Goal: Information Seeking & Learning: Learn about a topic

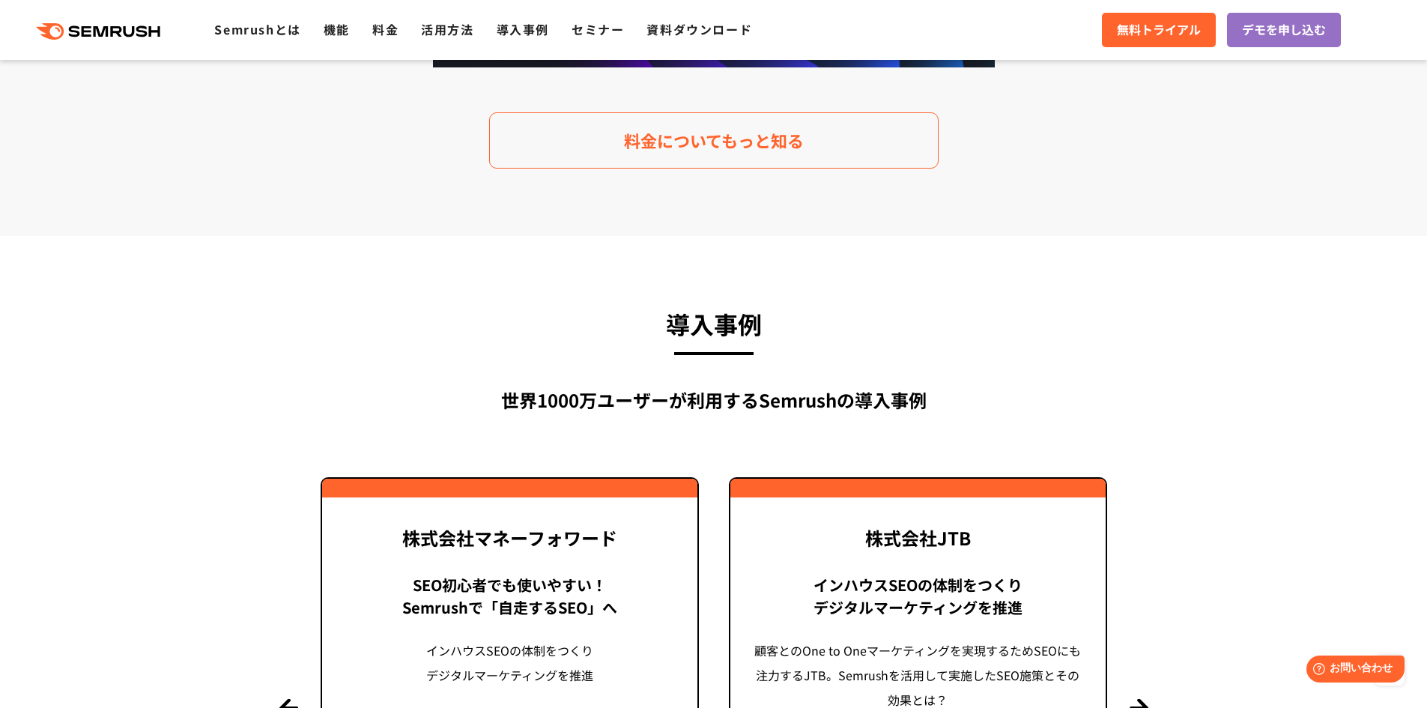
scroll to position [3071, 0]
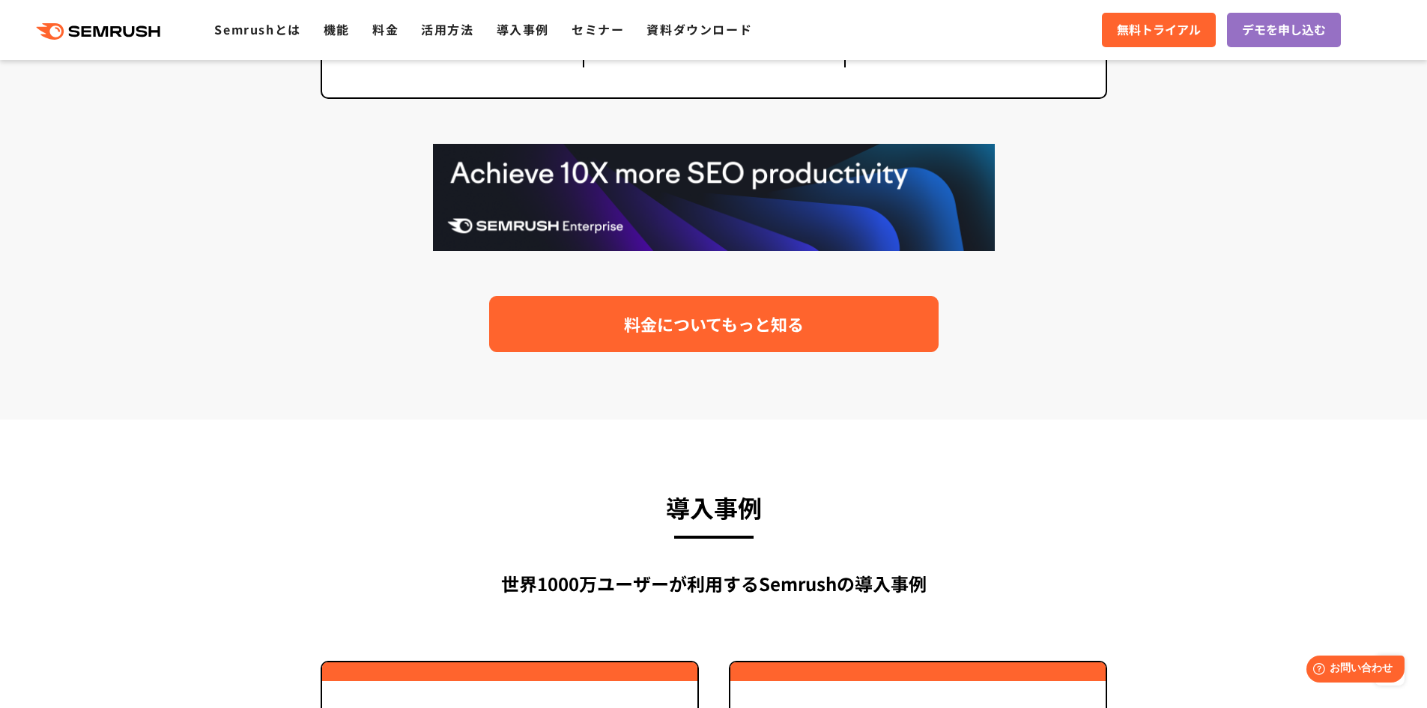
click at [605, 324] on link "料金についてもっと知る" at bounding box center [713, 324] width 449 height 56
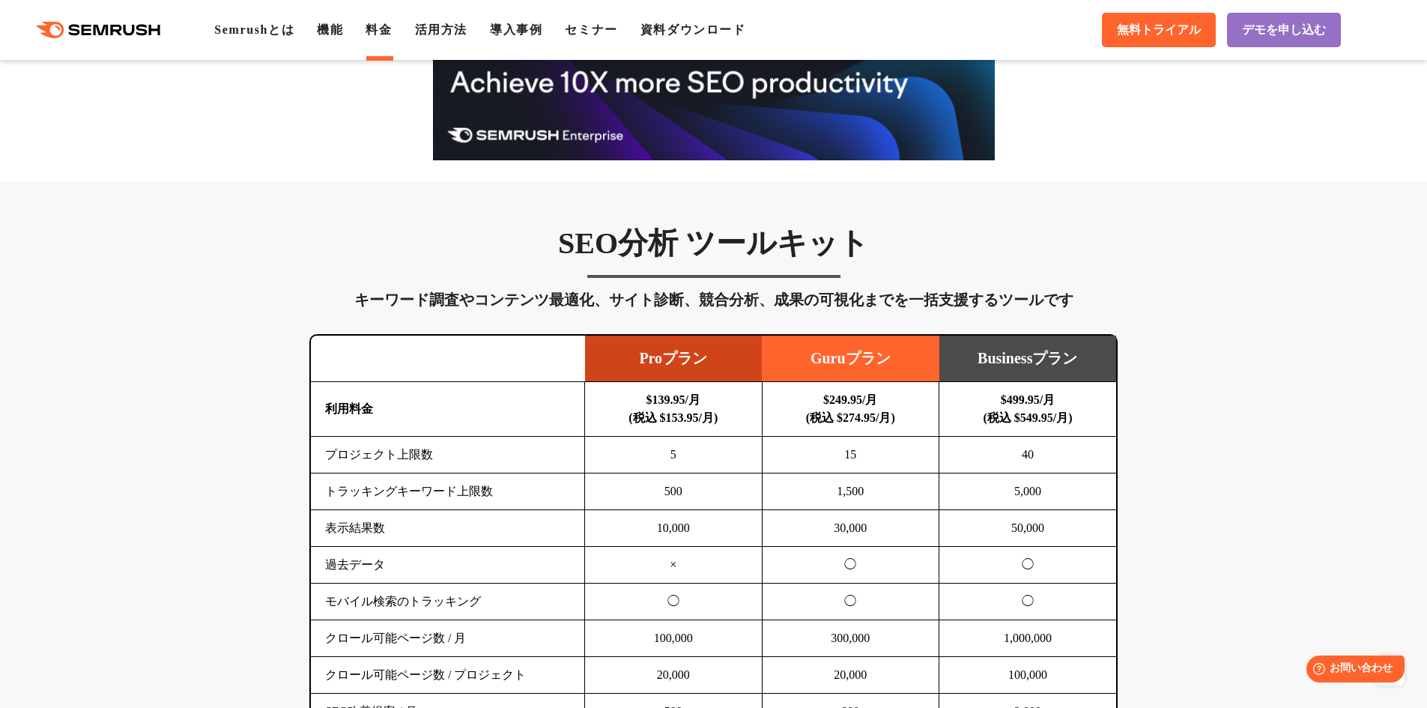
scroll to position [674, 0]
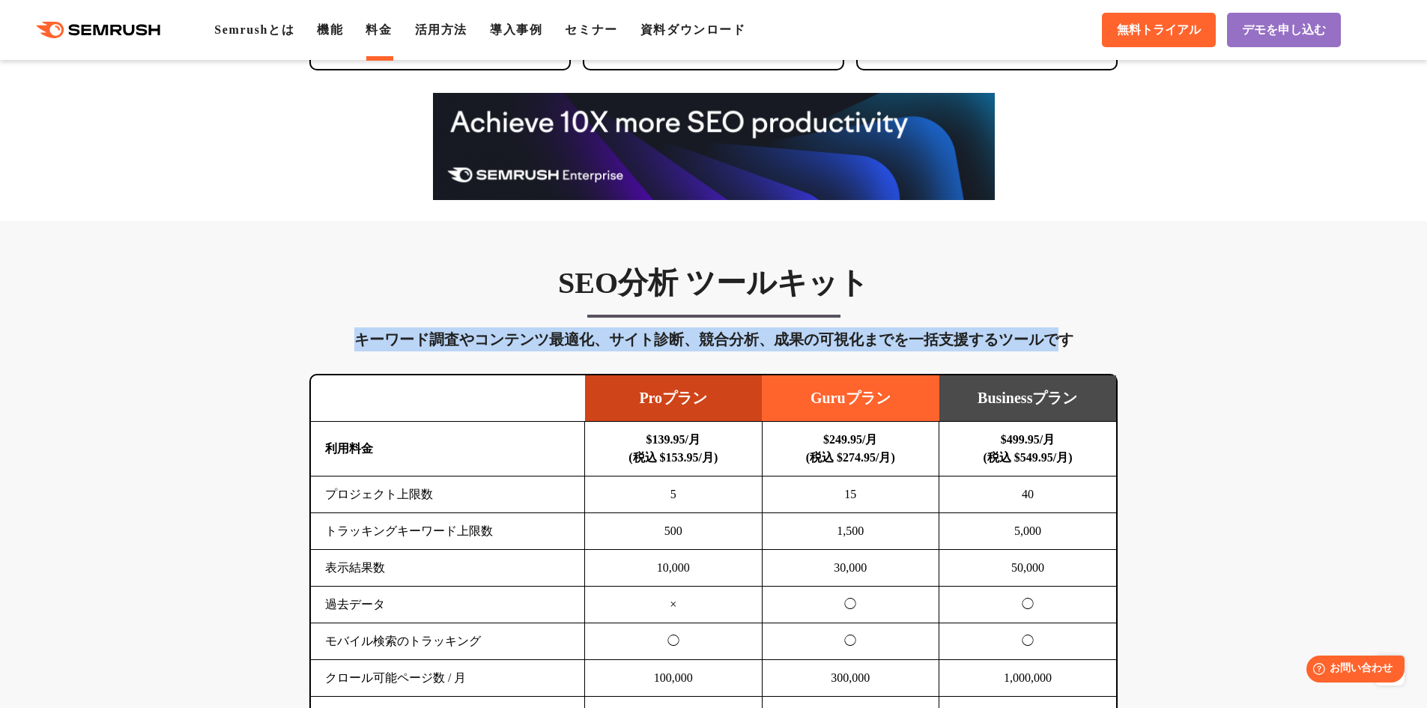
drag, startPoint x: 352, startPoint y: 345, endPoint x: 1058, endPoint y: 342, distance: 706.4
click at [1058, 342] on div "キーワード調査やコンテンツ最適化、サイト診断、競合分析、成果の可視化までを一括支援するツールです" at bounding box center [713, 339] width 808 height 24
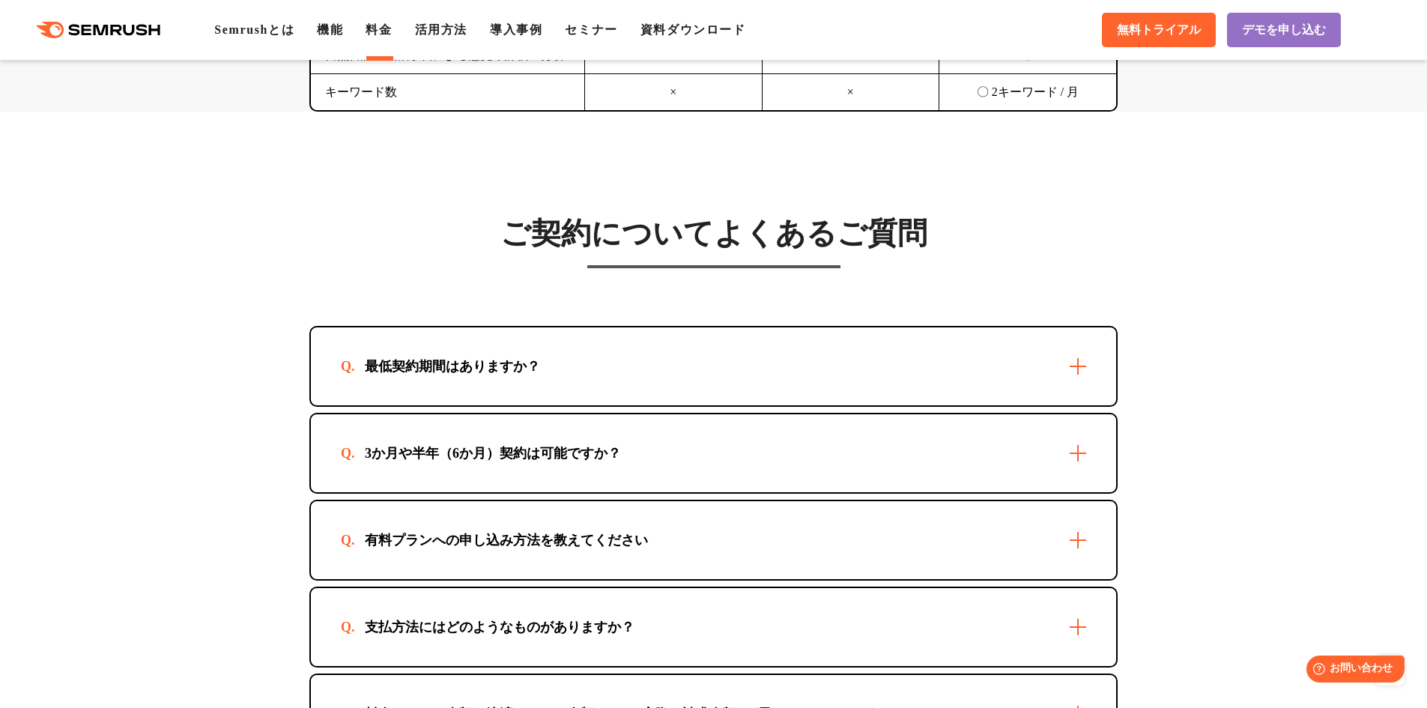
scroll to position [4120, 0]
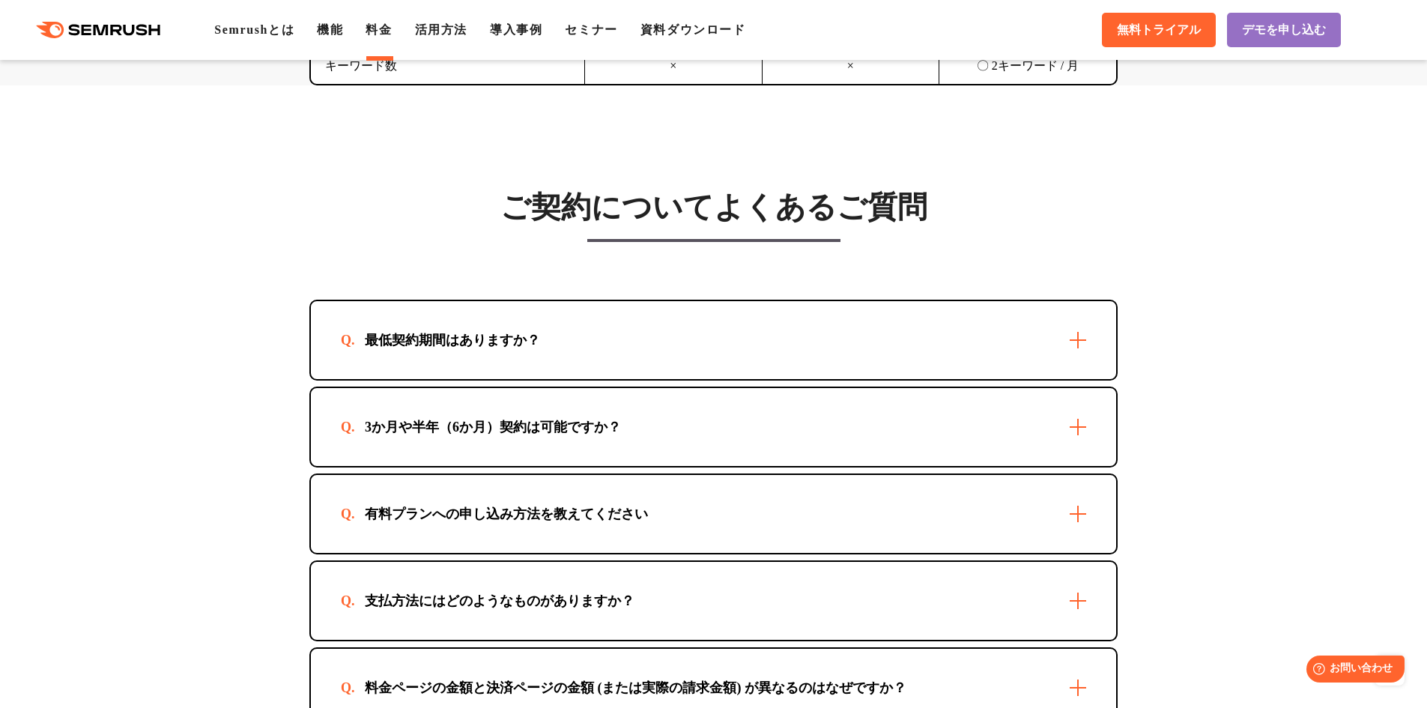
click at [430, 352] on div "最低契約期間はありますか？" at bounding box center [713, 340] width 805 height 78
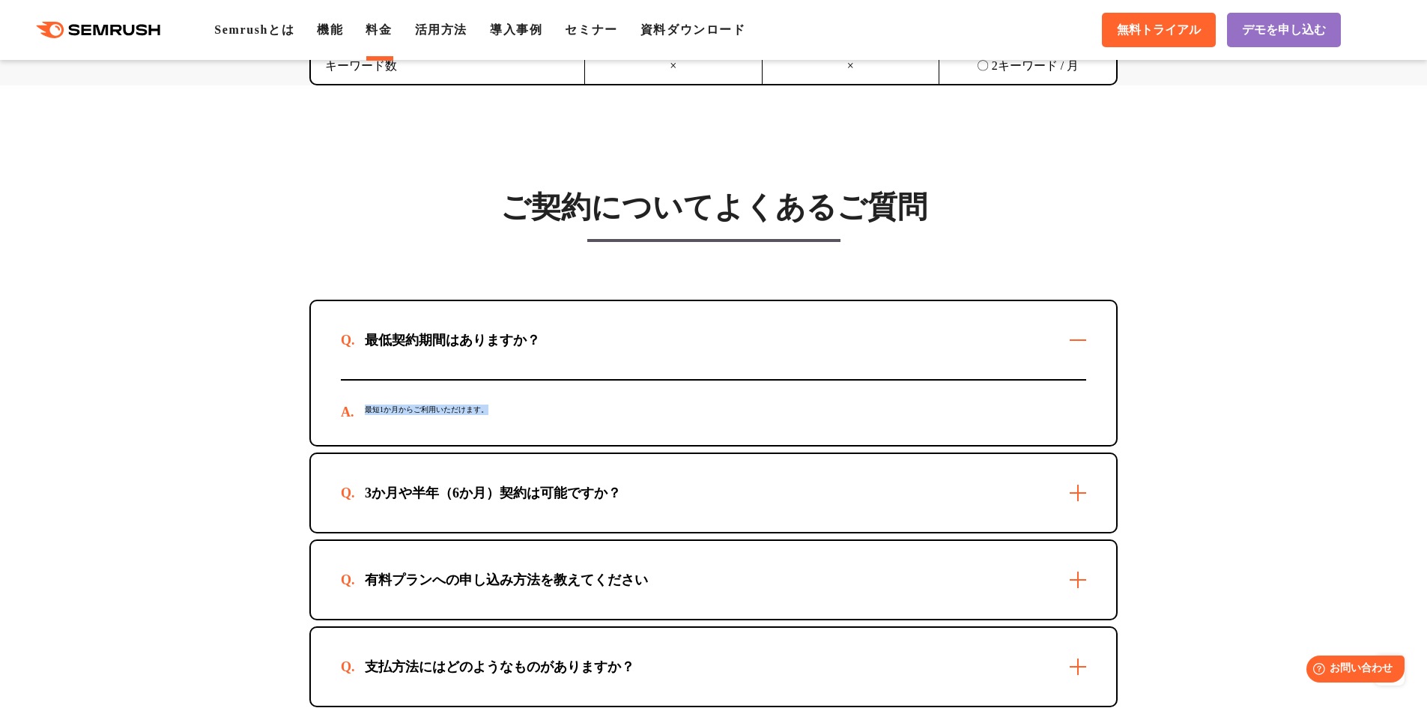
drag, startPoint x: 367, startPoint y: 408, endPoint x: 487, endPoint y: 411, distance: 119.9
click at [487, 411] on div "最短1か月からご利用いただけます。" at bounding box center [713, 413] width 745 height 64
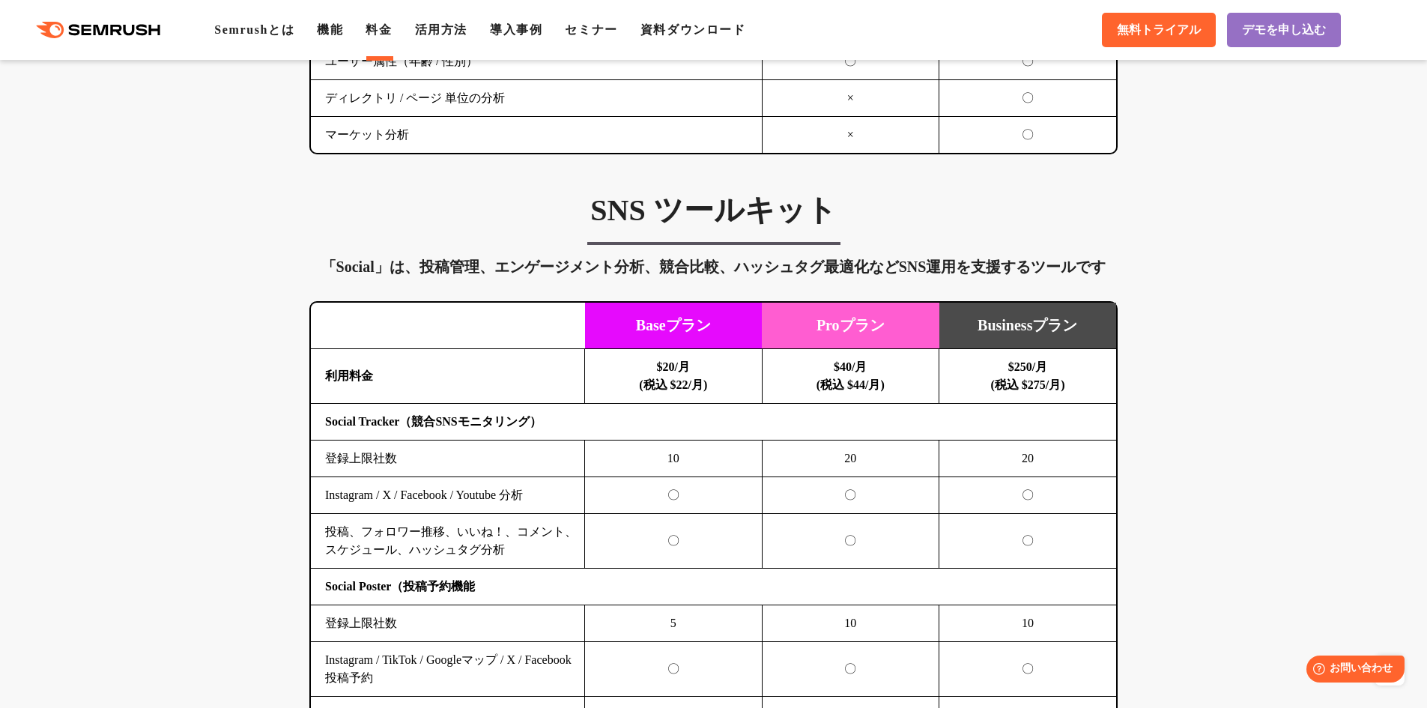
scroll to position [2847, 0]
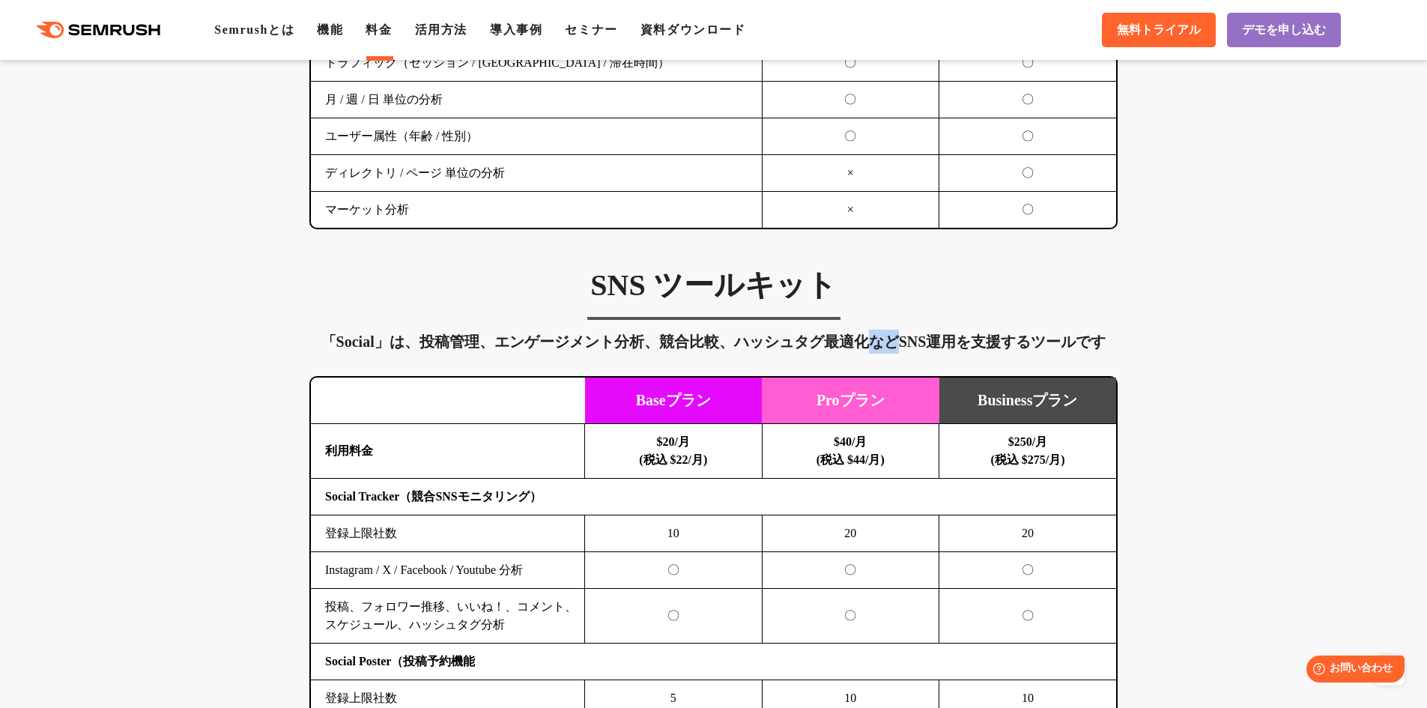
drag, startPoint x: 900, startPoint y: 345, endPoint x: 863, endPoint y: 345, distance: 37.5
click at [863, 345] on div "「Social」は、投稿管理、エンゲージメント分析、競合比較、ハッシュタグ最適化などSNS運用を支援するツールです" at bounding box center [713, 342] width 808 height 24
click at [885, 342] on div "「Social」は、投稿管理、エンゲージメント分析、競合比較、ハッシュタグ最適化などSNS運用を支援するツールです" at bounding box center [713, 342] width 808 height 24
drag, startPoint x: 875, startPoint y: 345, endPoint x: 900, endPoint y: 342, distance: 24.9
click at [900, 342] on div "「Social」は、投稿管理、エンゲージメント分析、競合比較、ハッシュタグ最適化などSNS運用を支援するツールです" at bounding box center [713, 342] width 808 height 24
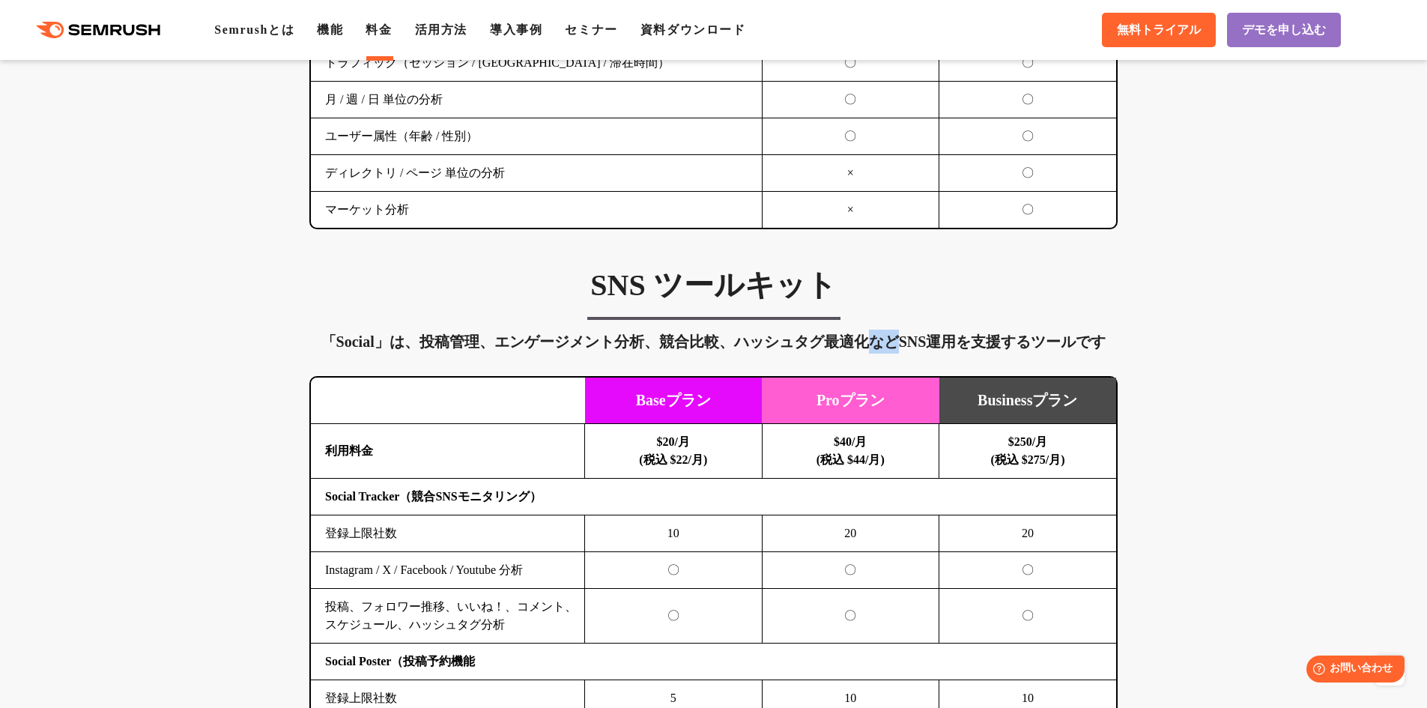
click at [900, 342] on div "「Social」は、投稿管理、エンゲージメント分析、競合比較、ハッシュタグ最適化などSNS運用を支援するツールです" at bounding box center [713, 342] width 808 height 24
drag, startPoint x: 900, startPoint y: 342, endPoint x: 870, endPoint y: 339, distance: 29.5
click at [870, 339] on div "「Social」は、投稿管理、エンゲージメント分析、競合比較、ハッシュタグ最適化などSNS運用を支援するツールです" at bounding box center [713, 342] width 808 height 24
click at [871, 339] on div "「Social」は、投稿管理、エンゲージメント分析、競合比較、ハッシュタグ最適化などSNS運用を支援するツールです" at bounding box center [713, 342] width 808 height 24
click at [884, 342] on div "「Social」は、投稿管理、エンゲージメント分析、競合比較、ハッシュタグ最適化などSNS運用を支援するツールです" at bounding box center [713, 342] width 808 height 24
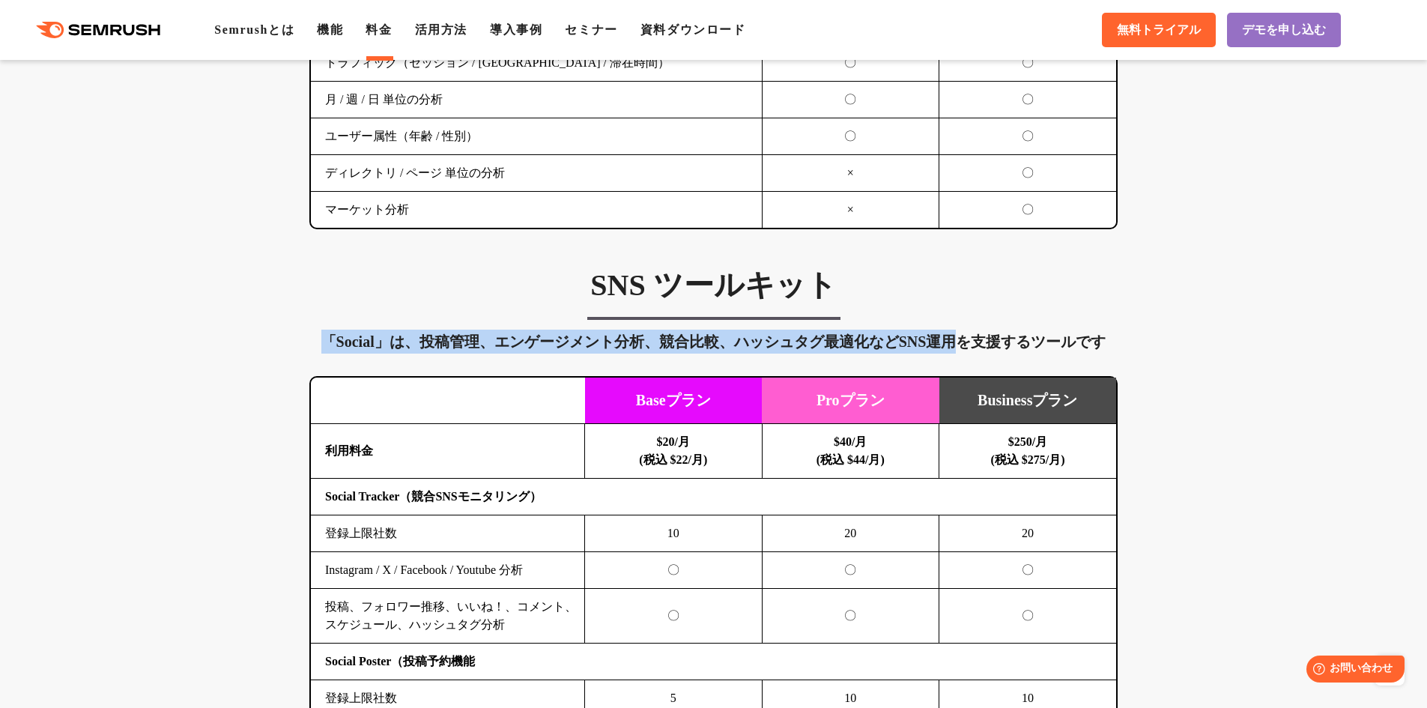
drag, startPoint x: 313, startPoint y: 344, endPoint x: 961, endPoint y: 339, distance: 648.0
click at [961, 339] on div "「Social」は、投稿管理、エンゲージメント分析、競合比較、ハッシュタグ最適化などSNS運用を支援するツールです" at bounding box center [713, 342] width 808 height 24
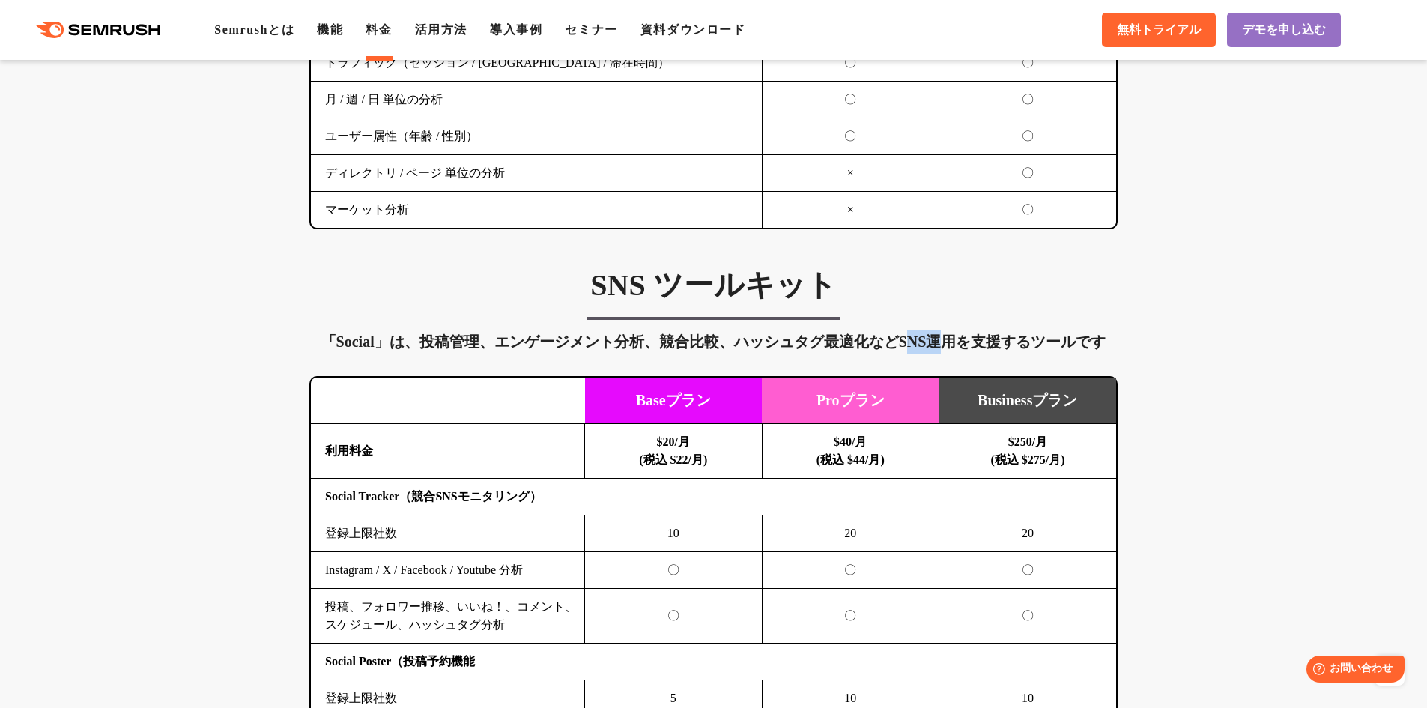
drag, startPoint x: 946, startPoint y: 344, endPoint x: 909, endPoint y: 342, distance: 37.5
click at [909, 342] on div "「Social」は、投稿管理、エンゲージメント分析、競合比較、ハッシュタグ最適化などSNS運用を支援するツールです" at bounding box center [713, 342] width 808 height 24
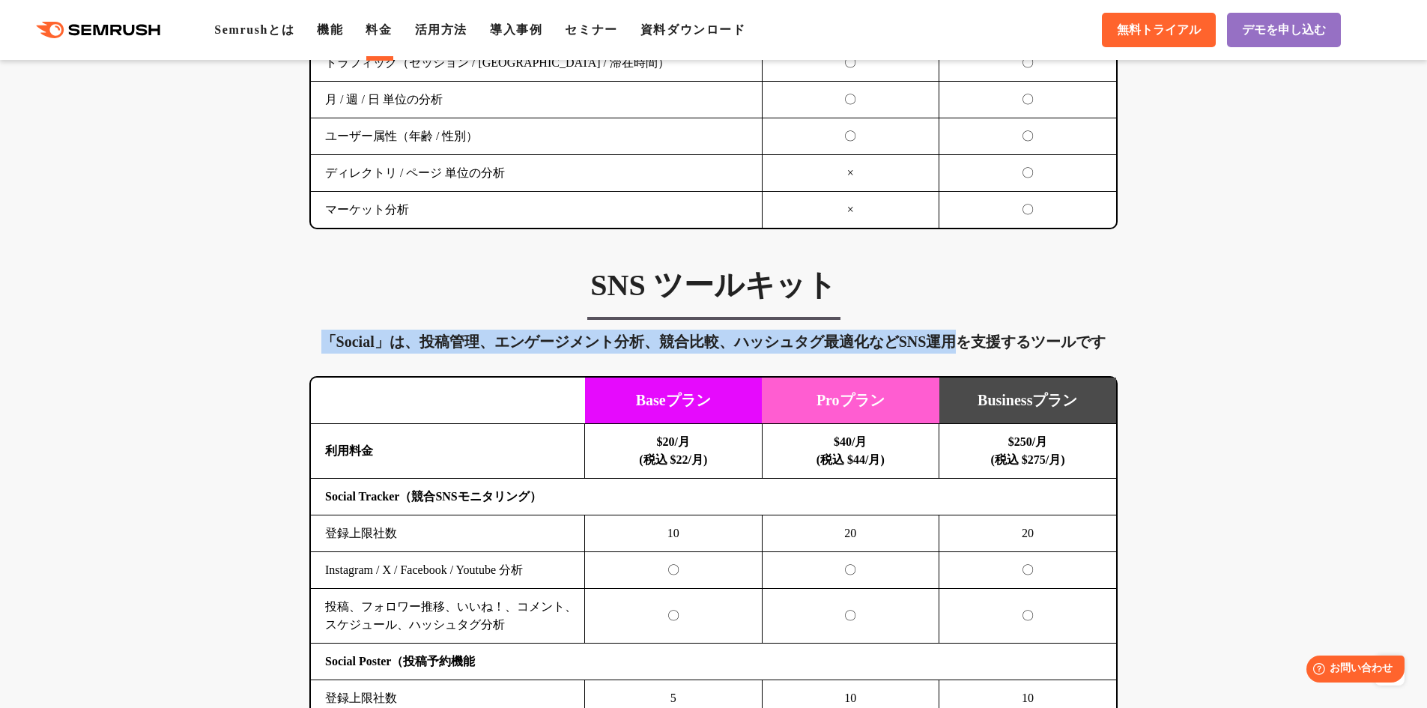
drag, startPoint x: 958, startPoint y: 340, endPoint x: 313, endPoint y: 339, distance: 645.0
click at [313, 339] on div "「Social」は、投稿管理、エンゲージメント分析、競合比較、ハッシュタグ最適化などSNS運用を支援するツールです" at bounding box center [713, 342] width 808 height 24
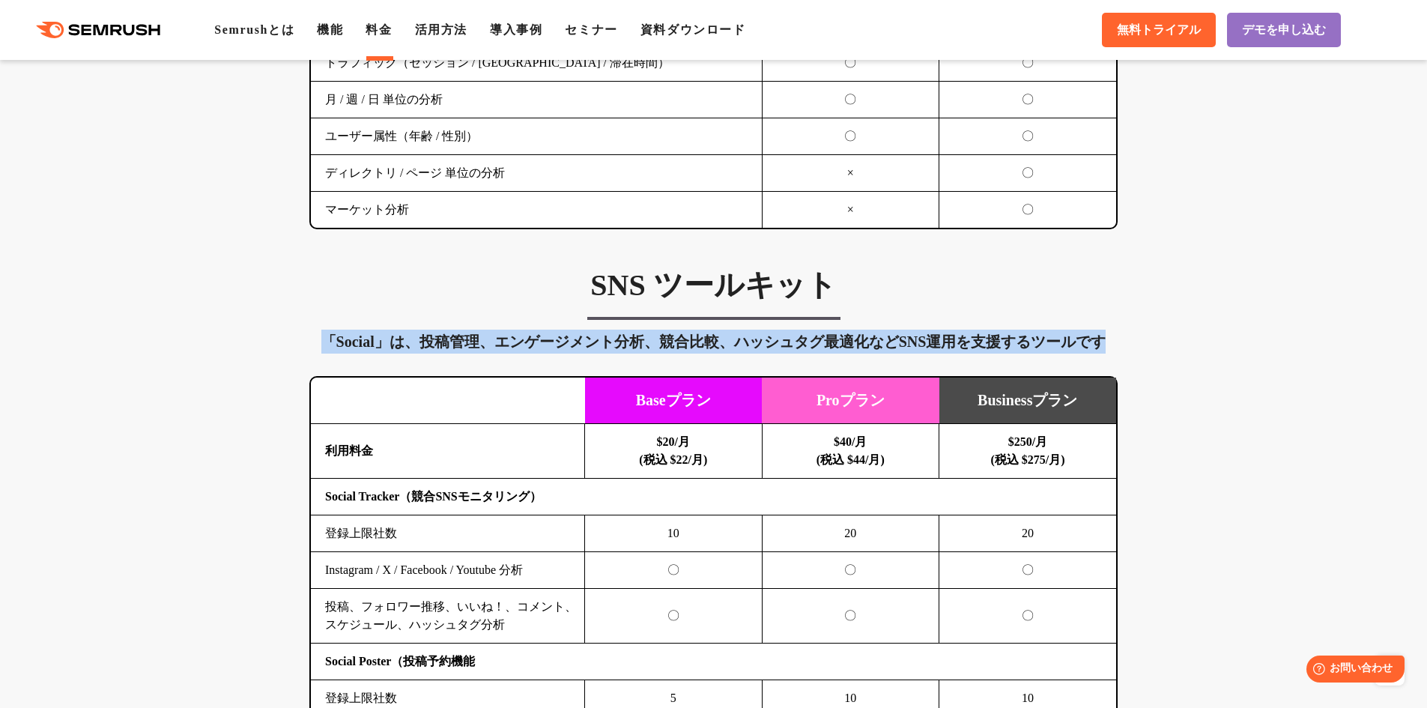
drag, startPoint x: 324, startPoint y: 340, endPoint x: 1120, endPoint y: 343, distance: 796.3
click at [1051, 349] on div "「Social」は、投稿管理、エンゲージメント分析、競合比較、ハッシュタグ最適化などSNS運用を支援するツールです" at bounding box center [713, 342] width 808 height 24
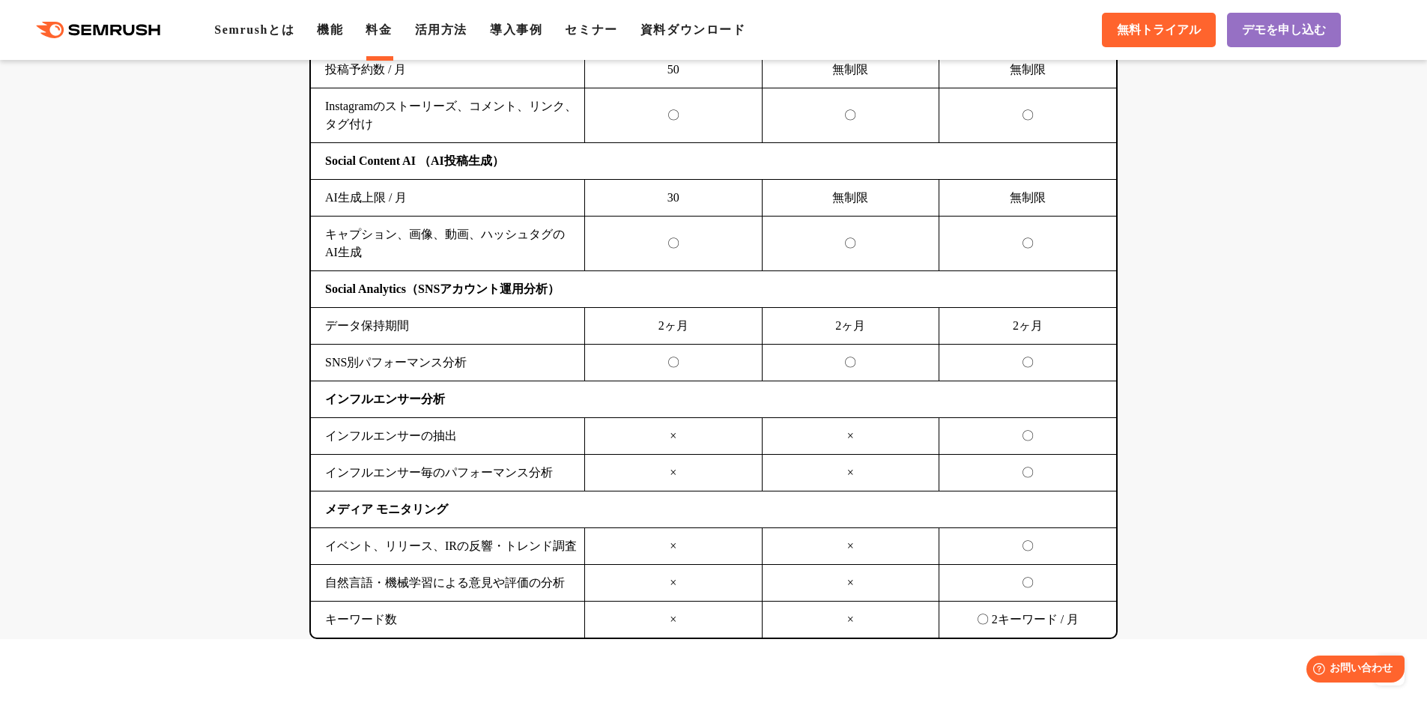
scroll to position [3596, 0]
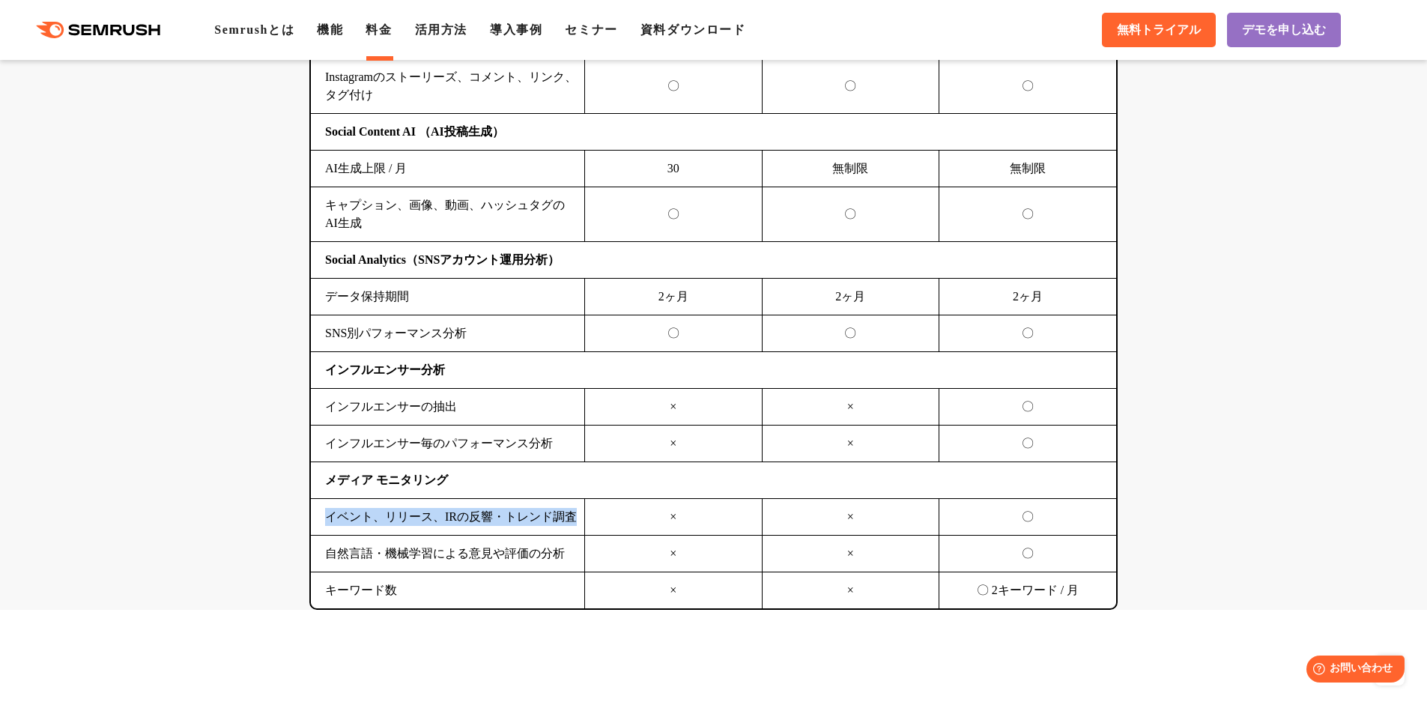
drag, startPoint x: 326, startPoint y: 518, endPoint x: 577, endPoint y: 525, distance: 251.1
click at [577, 525] on td "イベント、リリース、IRの反響・トレンド調査" at bounding box center [448, 517] width 274 height 37
click at [991, 520] on td "〇" at bounding box center [1028, 517] width 178 height 37
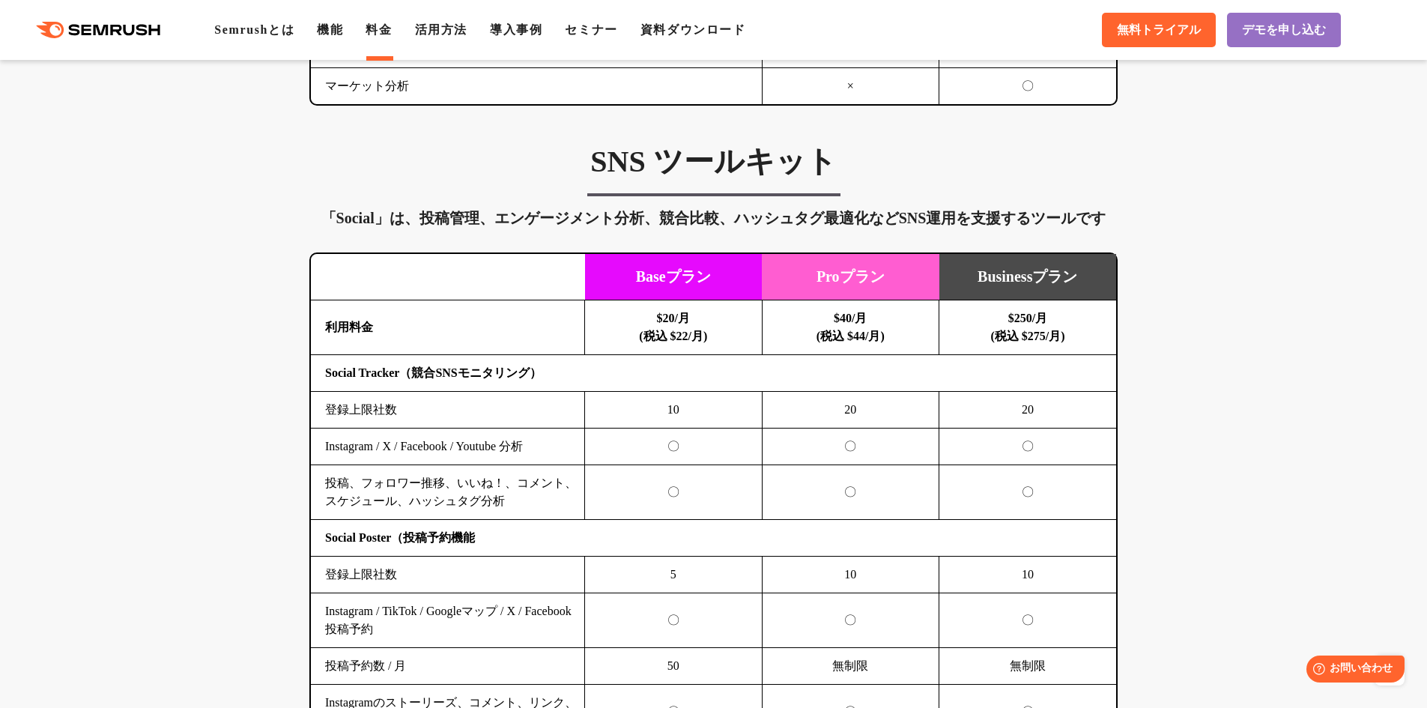
scroll to position [2996, 0]
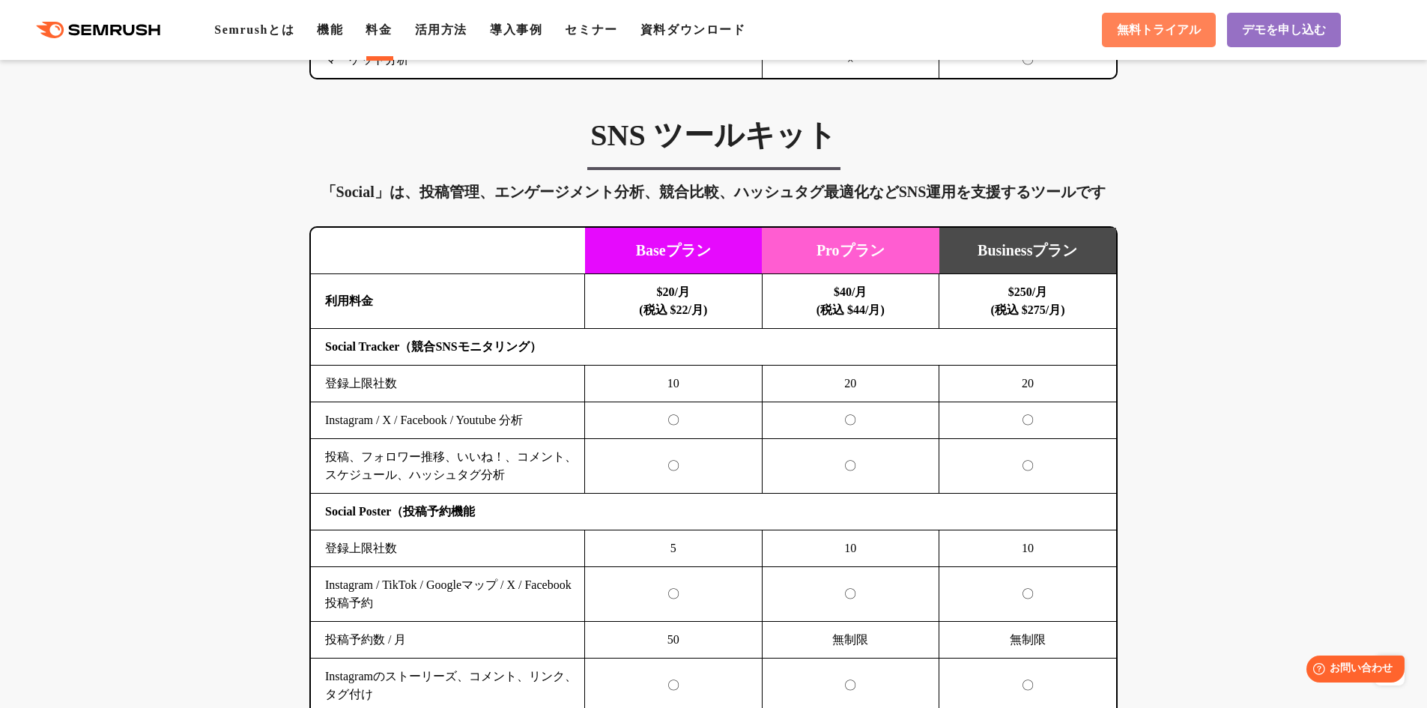
click at [1162, 36] on span "無料トライアル" at bounding box center [1159, 30] width 84 height 16
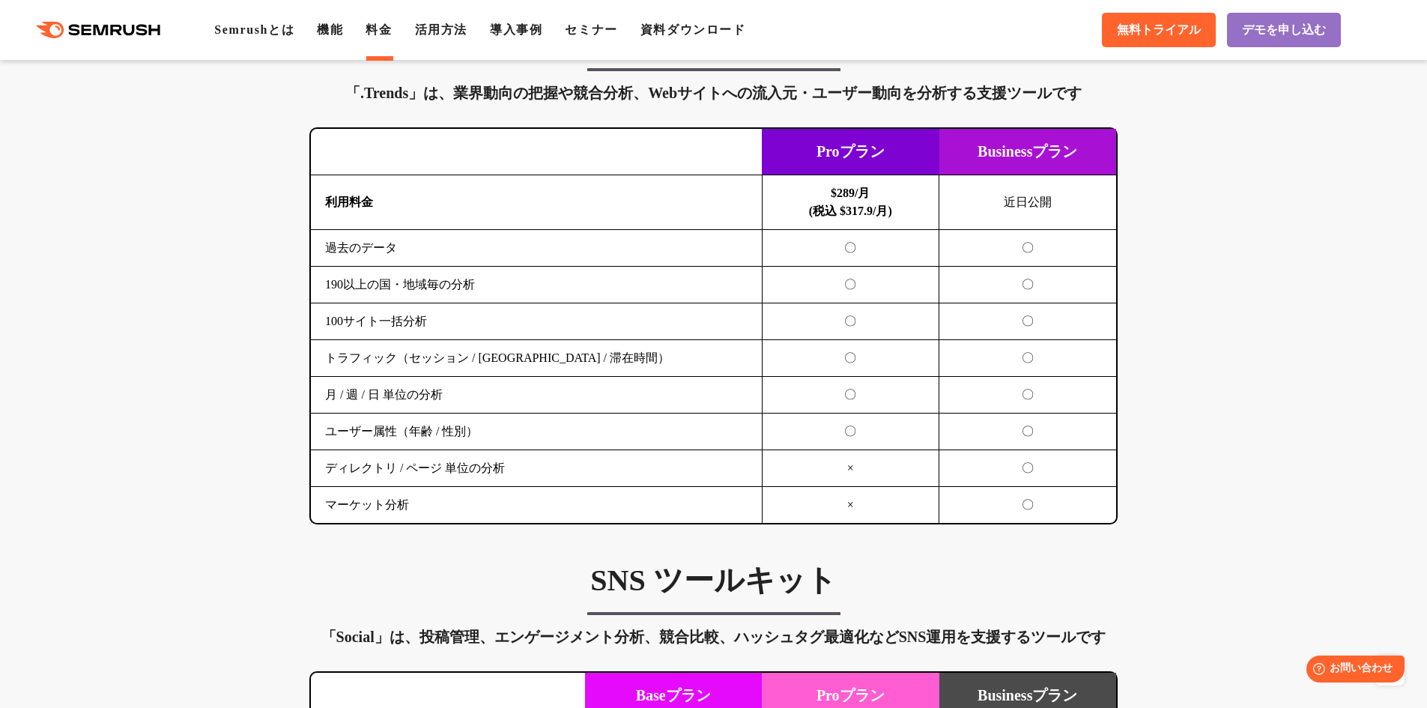
scroll to position [2547, 0]
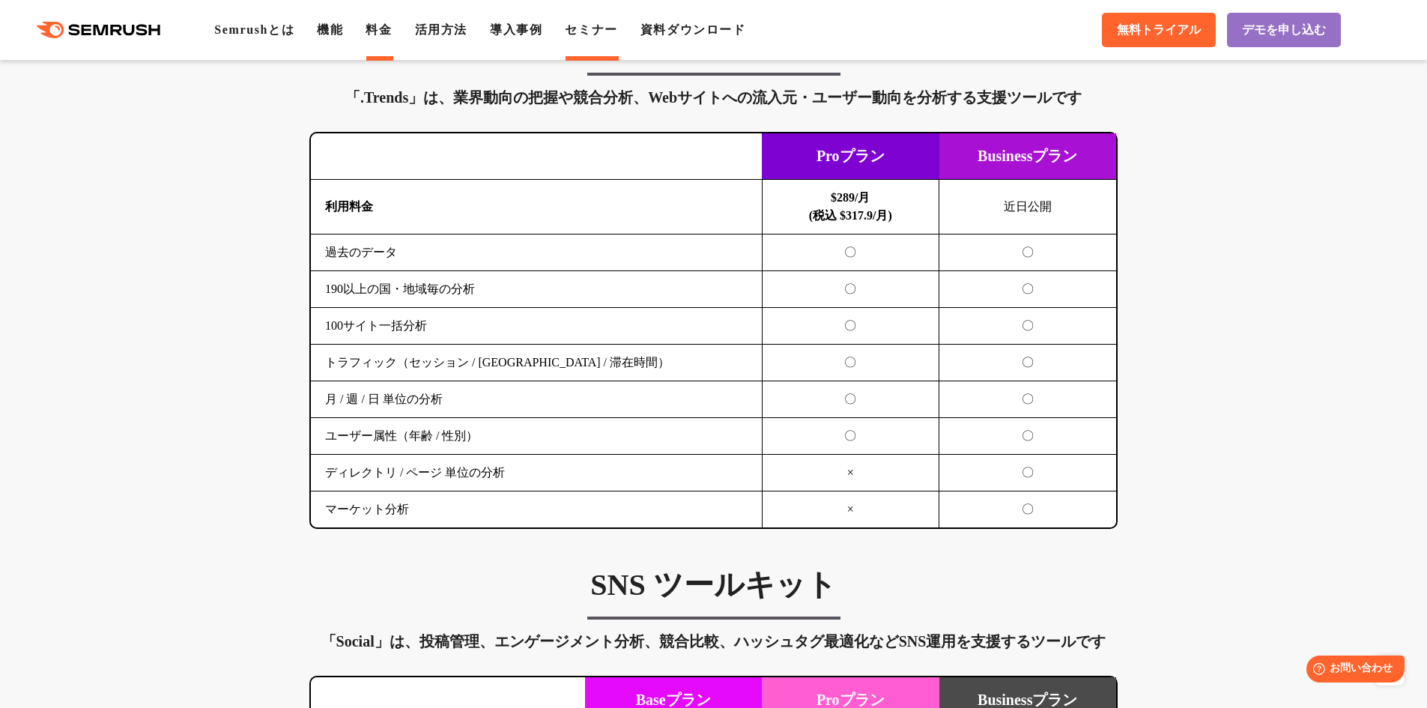
click at [575, 30] on link "セミナー" at bounding box center [591, 29] width 52 height 13
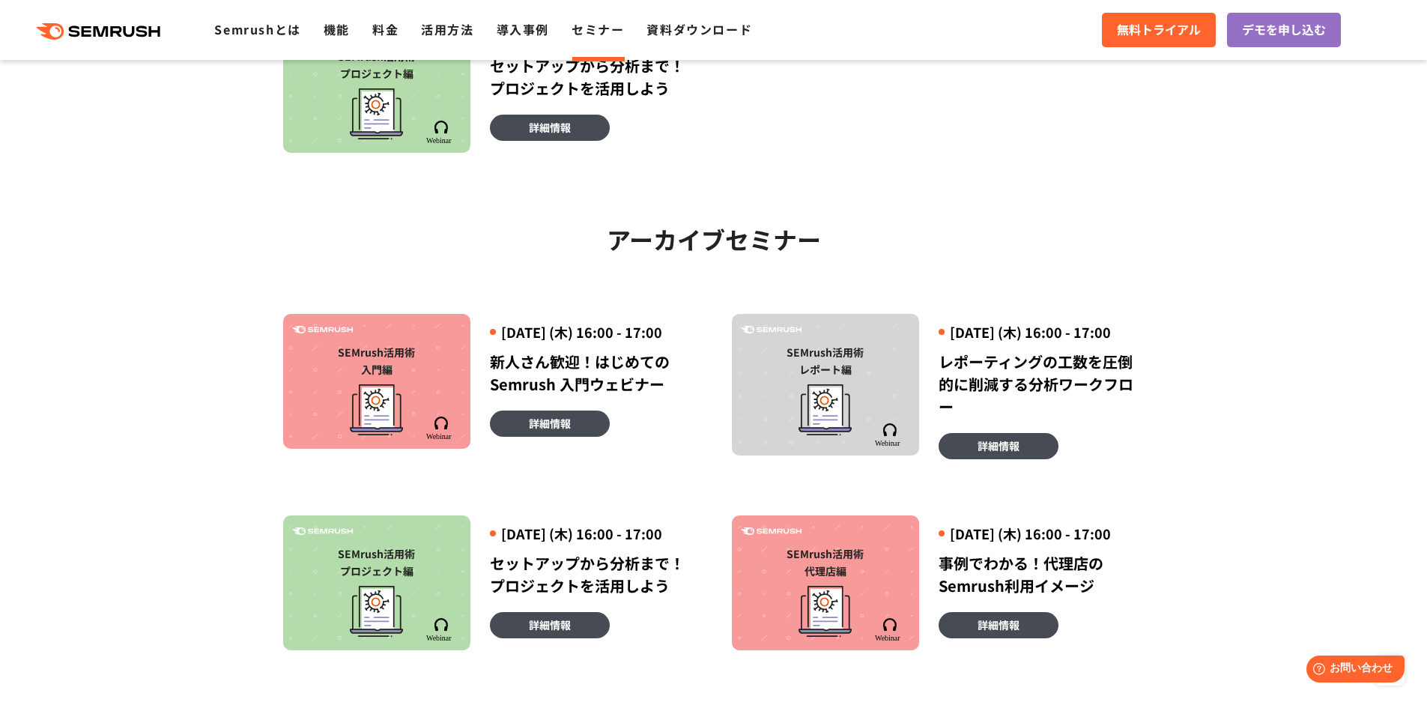
scroll to position [824, 0]
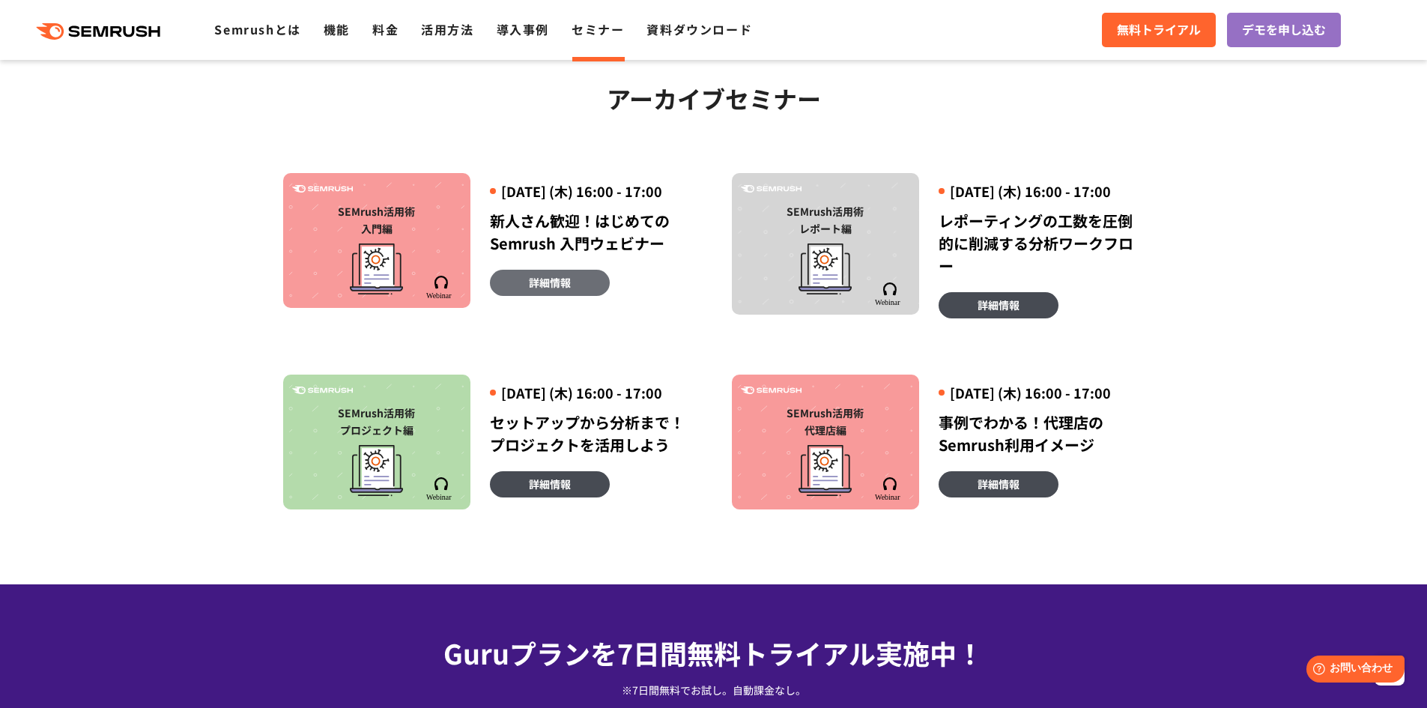
click at [530, 291] on span "詳細情報" at bounding box center [550, 282] width 42 height 16
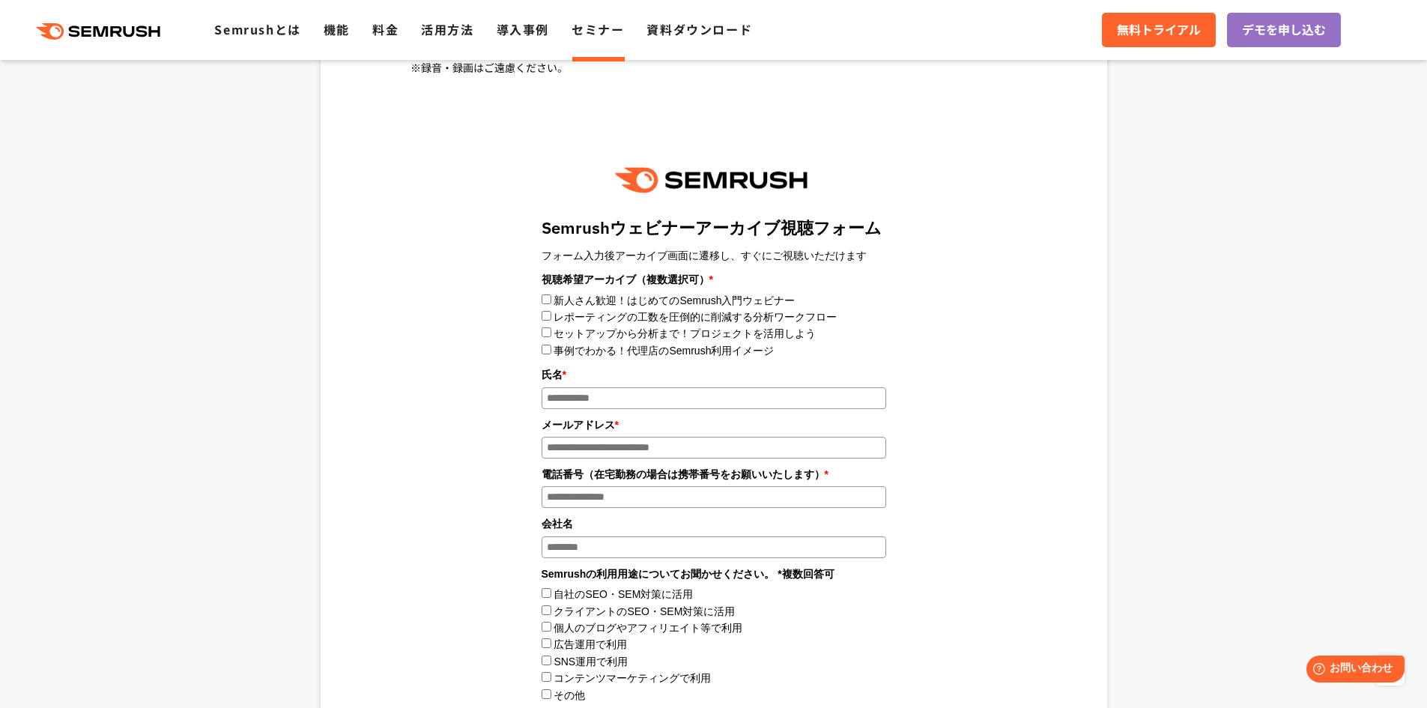
scroll to position [1498, 0]
